Goal: Information Seeking & Learning: Learn about a topic

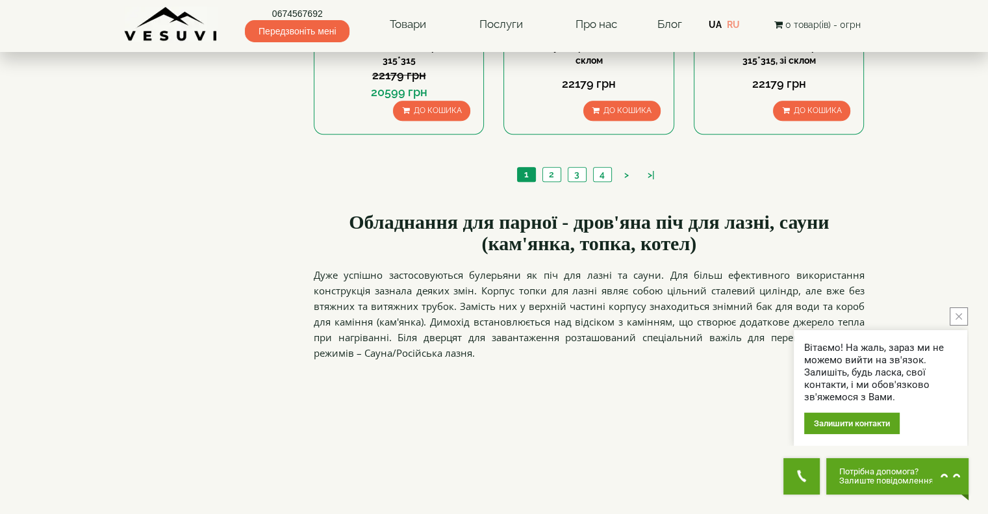
scroll to position [1559, 0]
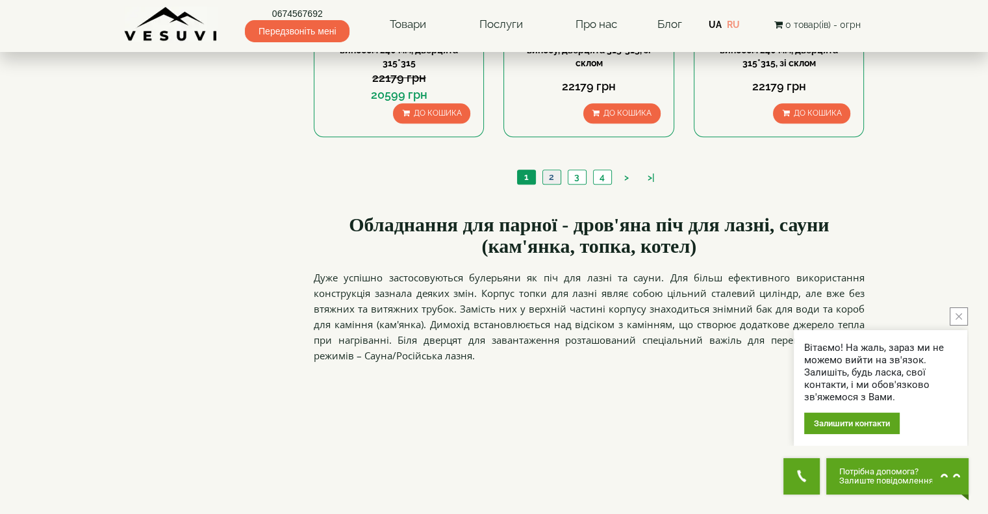
click at [556, 178] on link "2" at bounding box center [551, 177] width 18 height 14
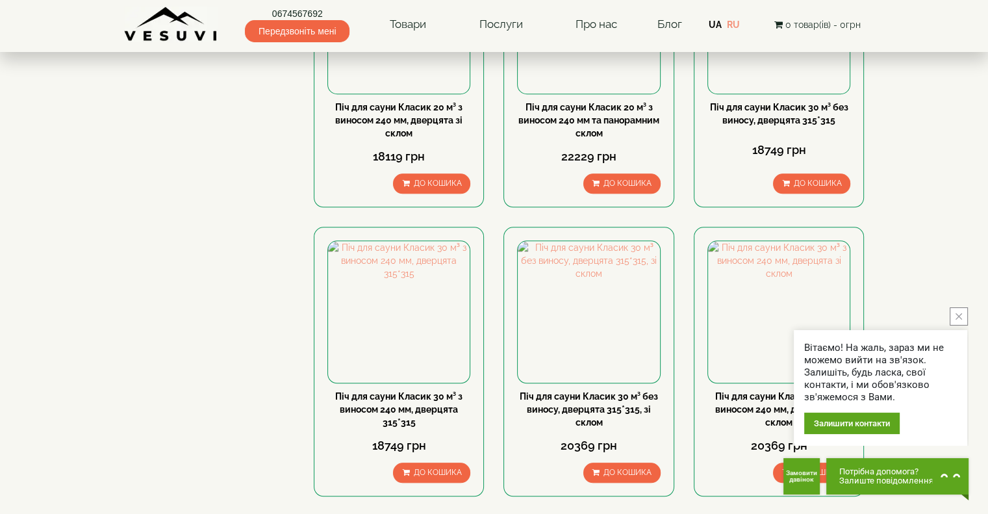
scroll to position [1468, 0]
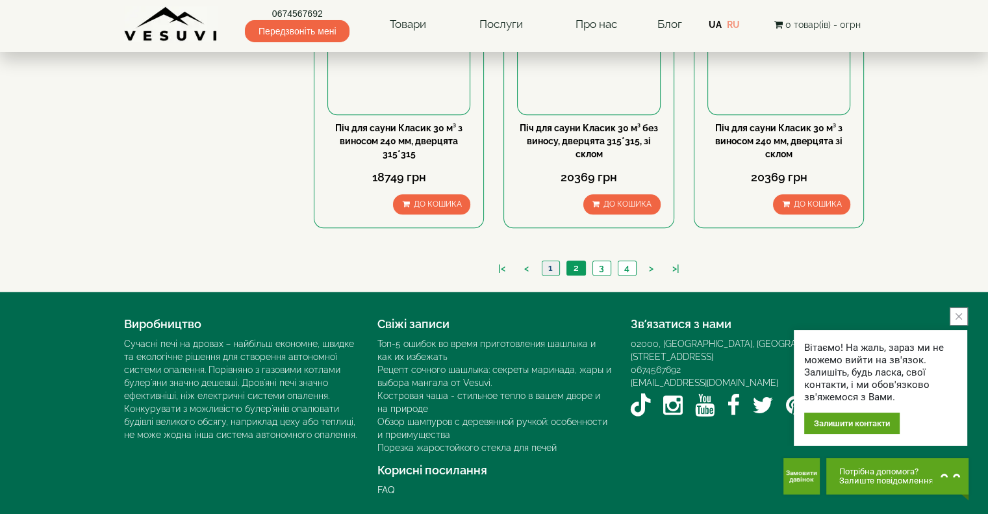
click at [548, 267] on link "1" at bounding box center [551, 268] width 18 height 14
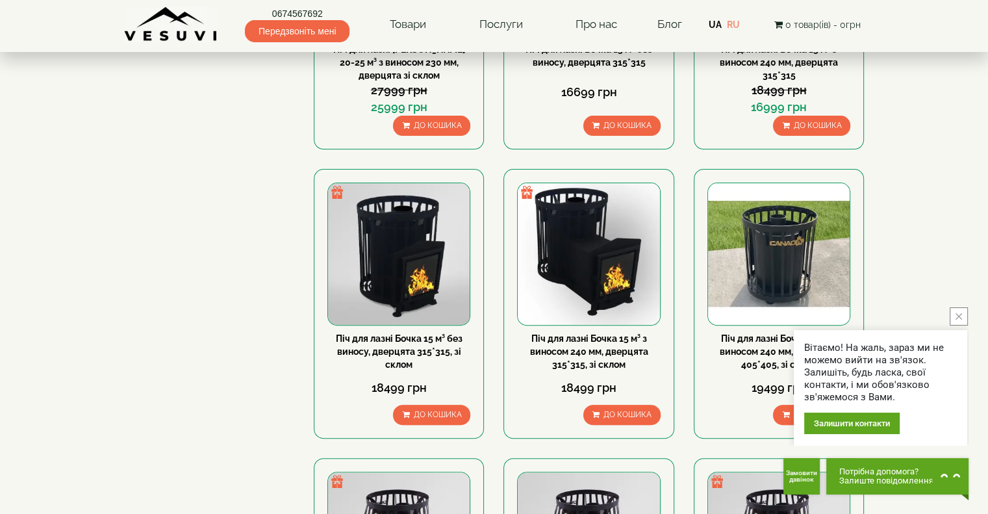
scroll to position [390, 0]
click at [962, 322] on button "close button" at bounding box center [959, 316] width 18 height 18
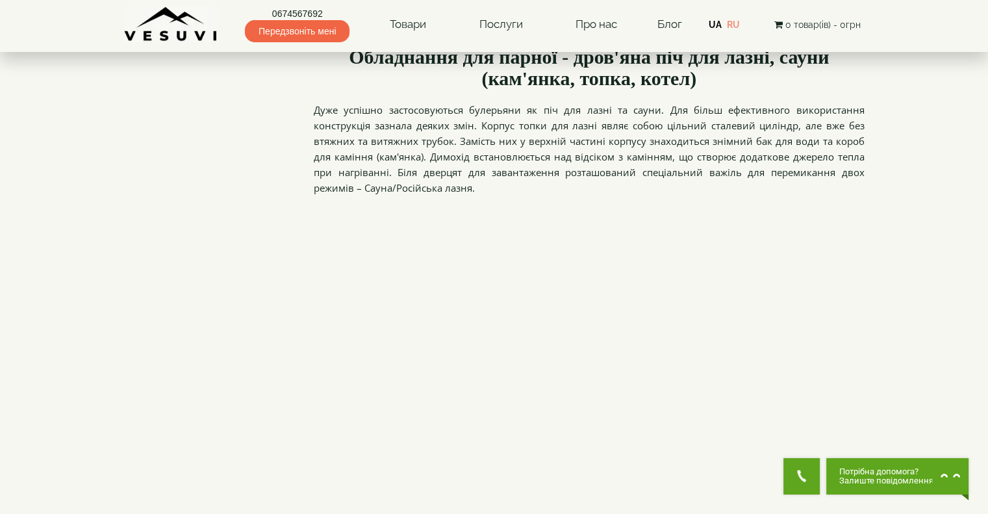
scroll to position [1559, 0]
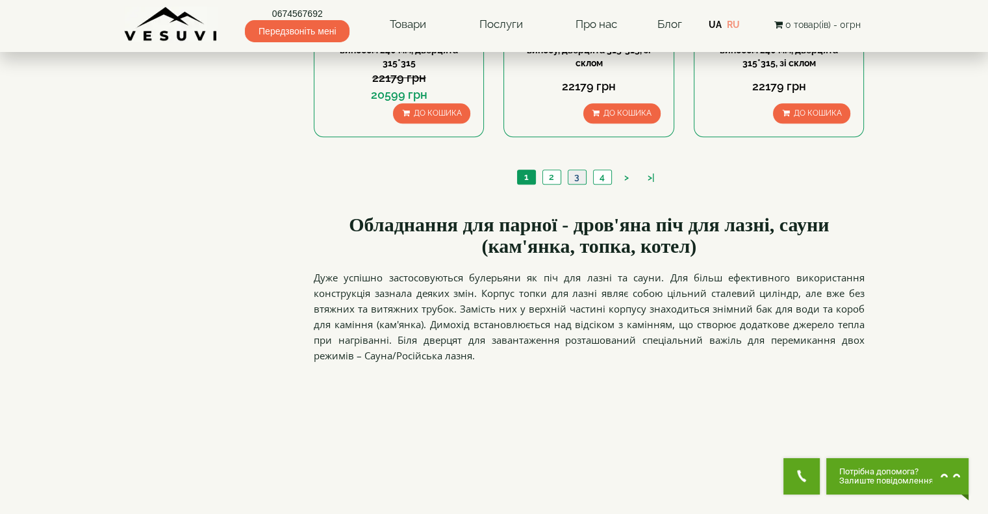
click at [579, 177] on link "3" at bounding box center [577, 177] width 18 height 14
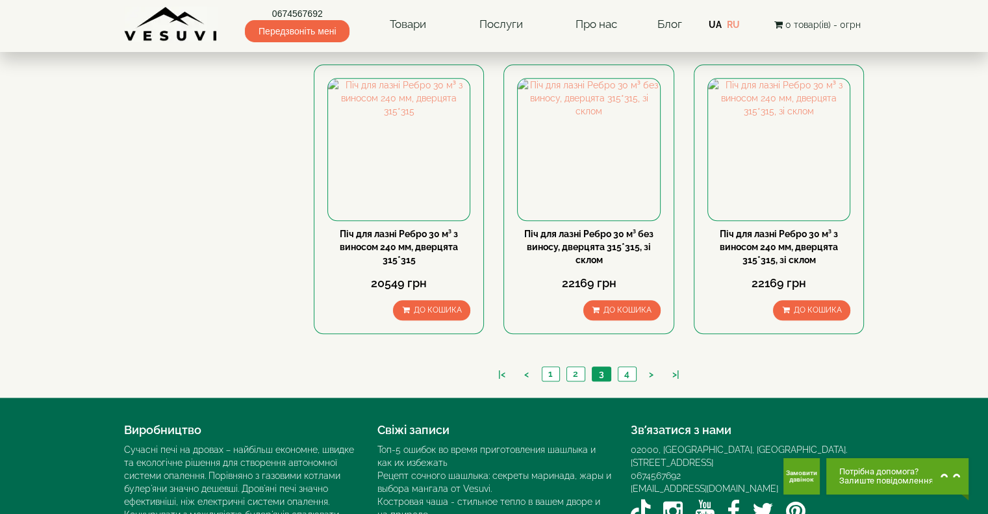
scroll to position [1364, 0]
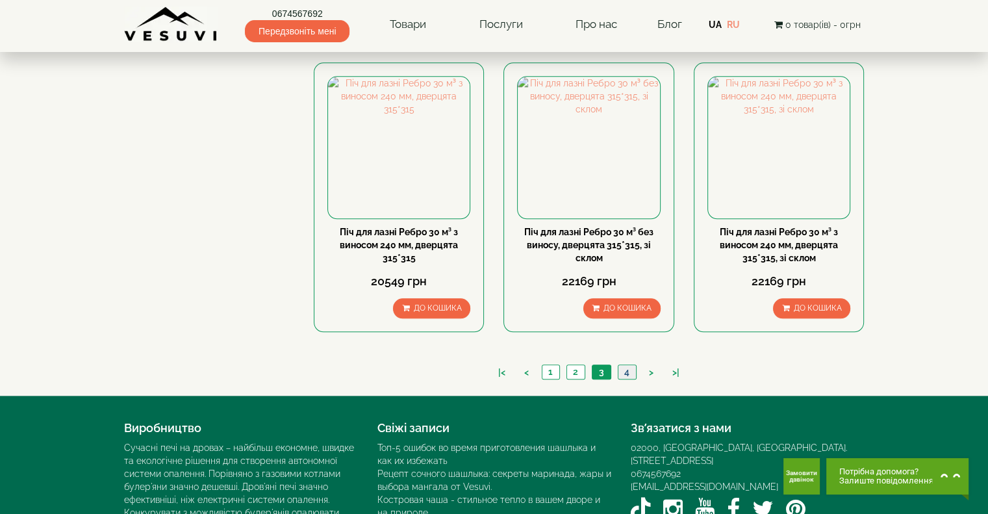
click at [627, 368] on link "4" at bounding box center [627, 372] width 18 height 14
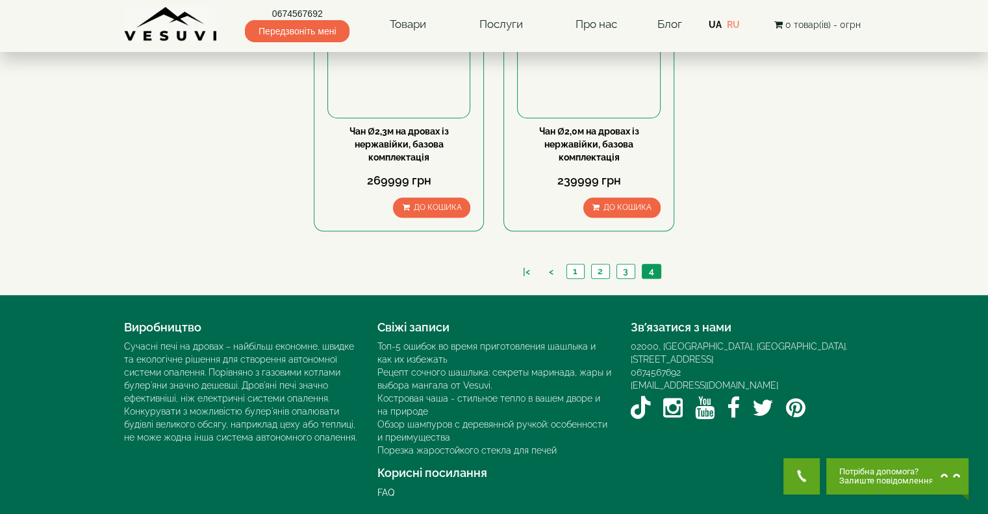
scroll to position [1179, 0]
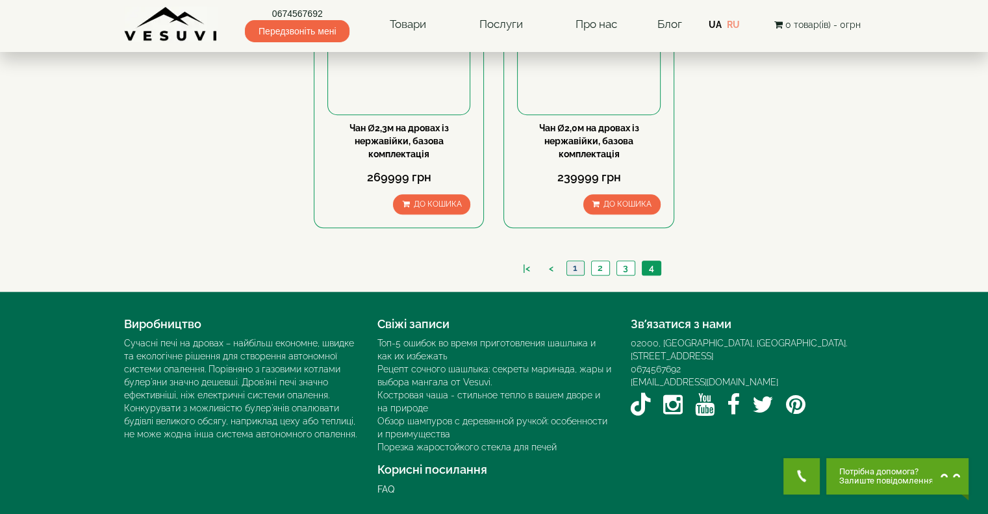
click at [571, 269] on link "1" at bounding box center [575, 268] width 18 height 14
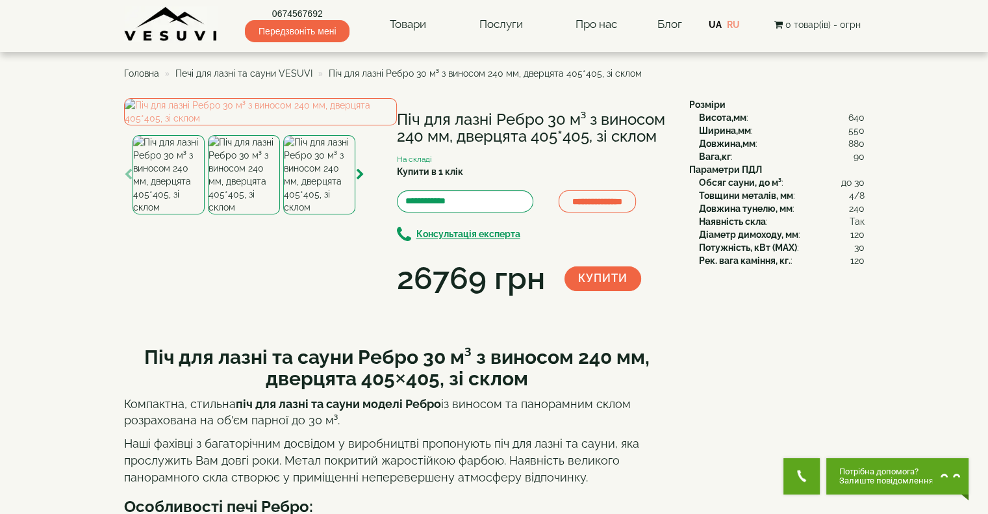
click at [175, 214] on img at bounding box center [168, 174] width 72 height 79
click at [237, 214] on img at bounding box center [244, 174] width 72 height 79
click at [195, 125] on img at bounding box center [260, 111] width 273 height 27
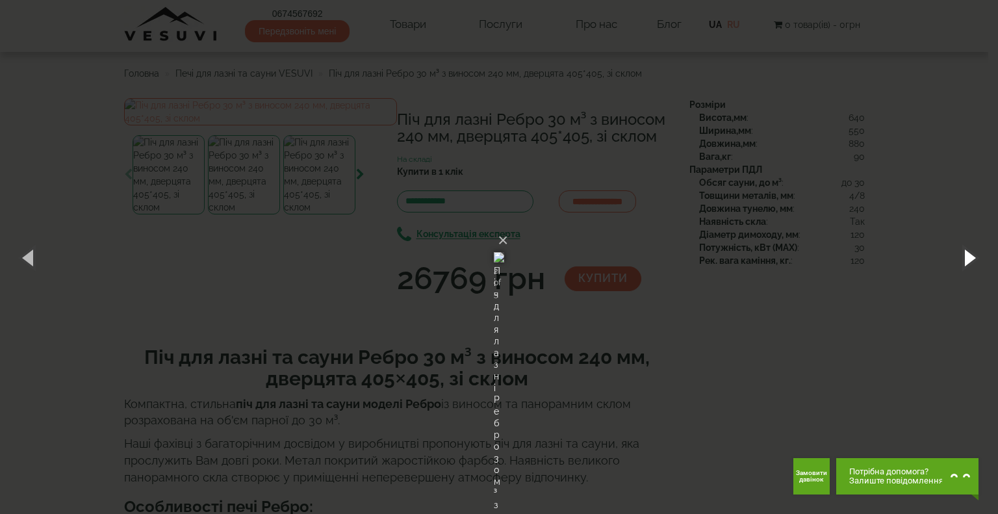
click at [974, 255] on button "button" at bounding box center [968, 256] width 58 height 71
click at [508, 226] on button "×" at bounding box center [503, 240] width 10 height 29
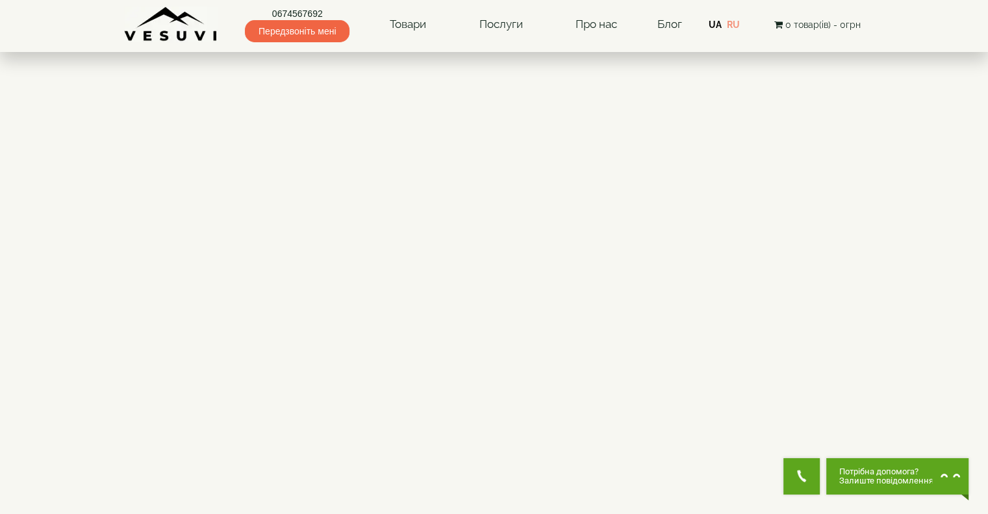
scroll to position [1965, 0]
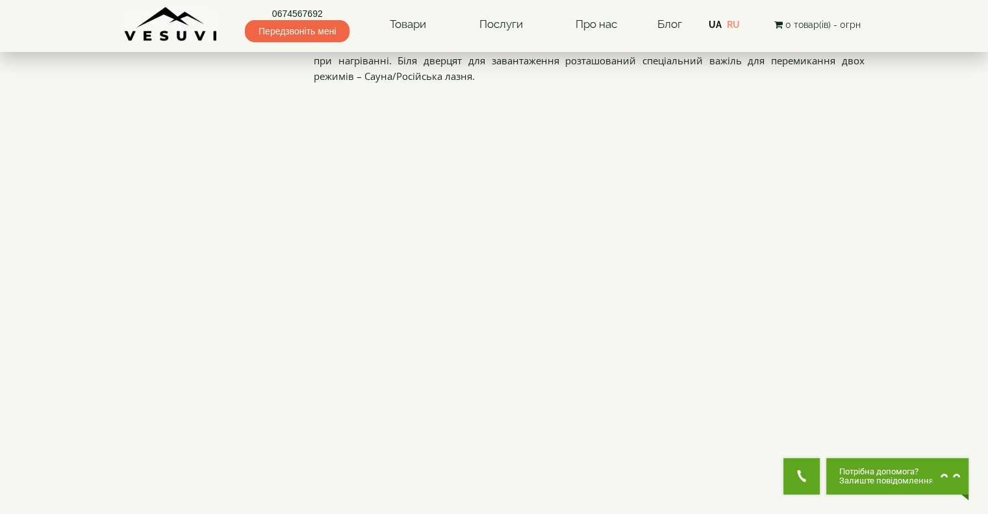
scroll to position [1835, 0]
